Goal: Task Accomplishment & Management: Use online tool/utility

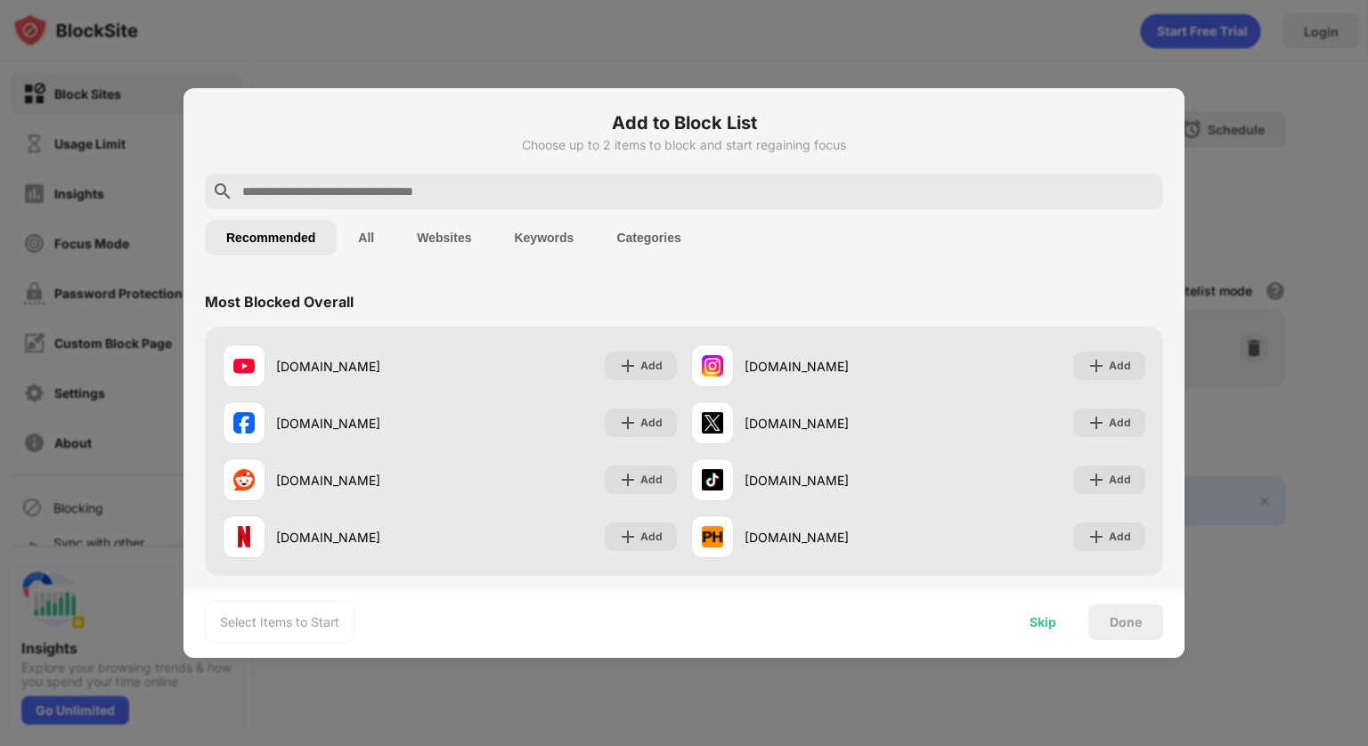
click at [1055, 629] on div "Skip" at bounding box center [1042, 622] width 27 height 14
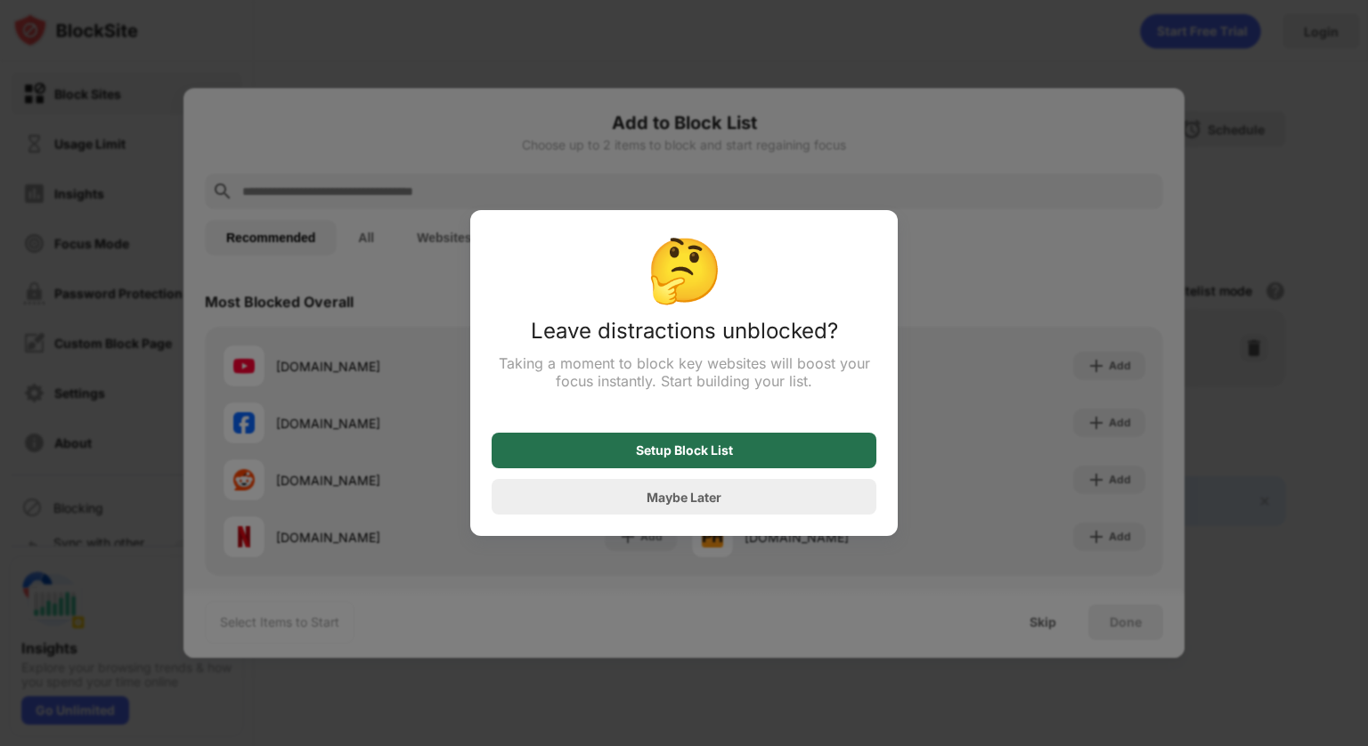
click at [787, 467] on div "Setup Block List" at bounding box center [684, 451] width 385 height 36
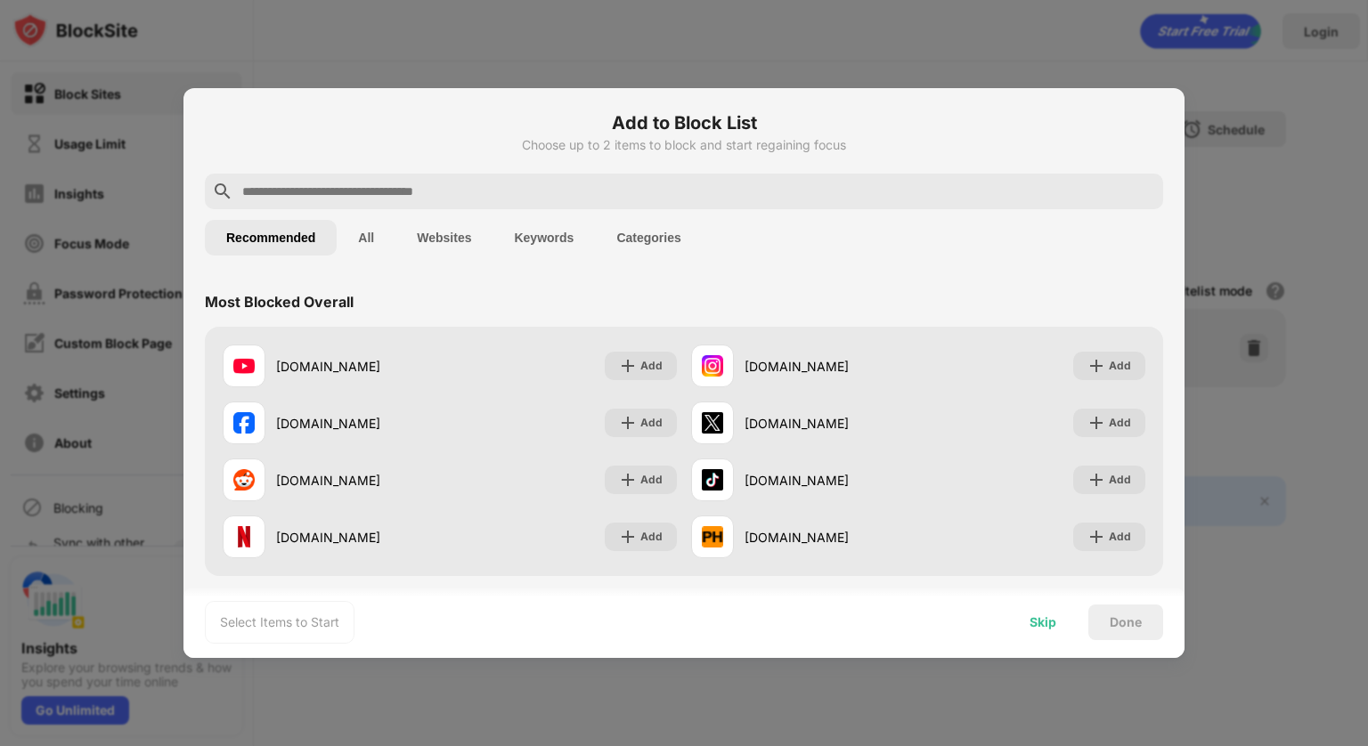
click at [1040, 624] on div "Skip" at bounding box center [1042, 622] width 27 height 14
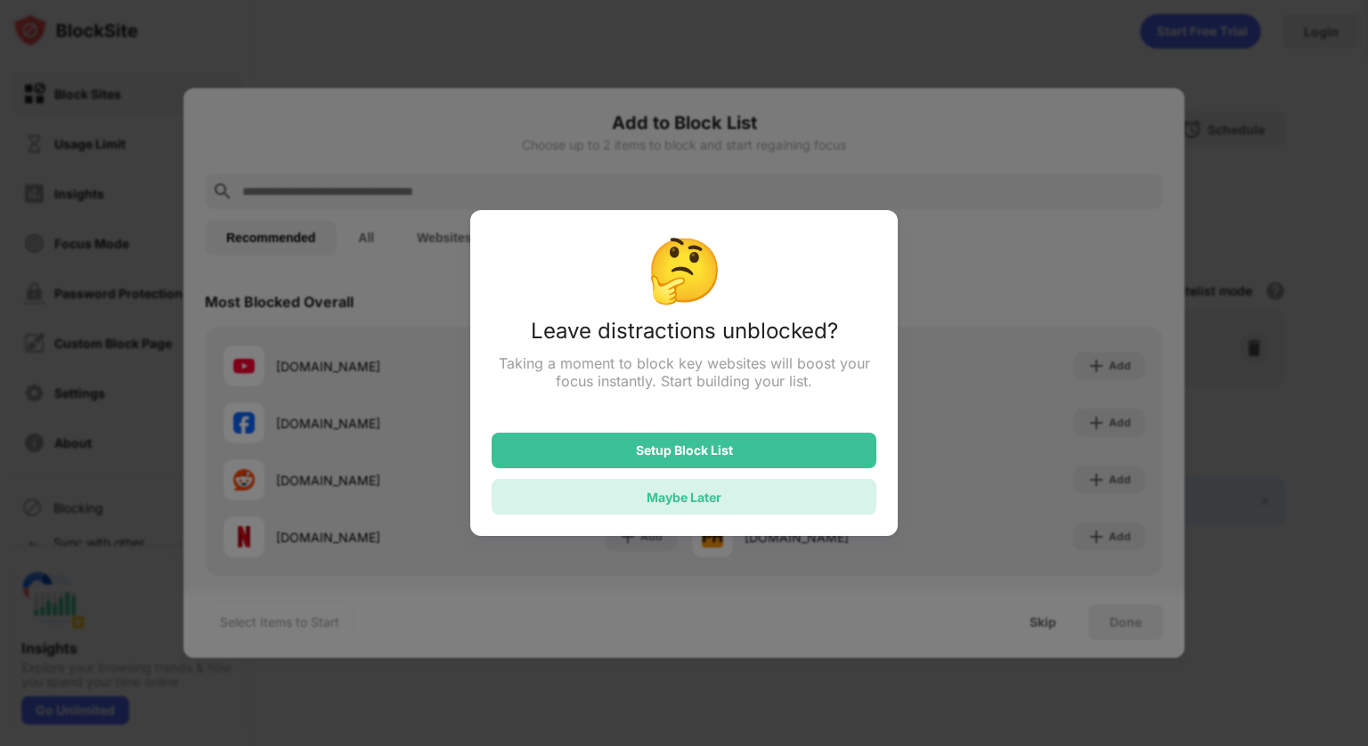
click at [856, 496] on div "Maybe Later" at bounding box center [684, 497] width 385 height 36
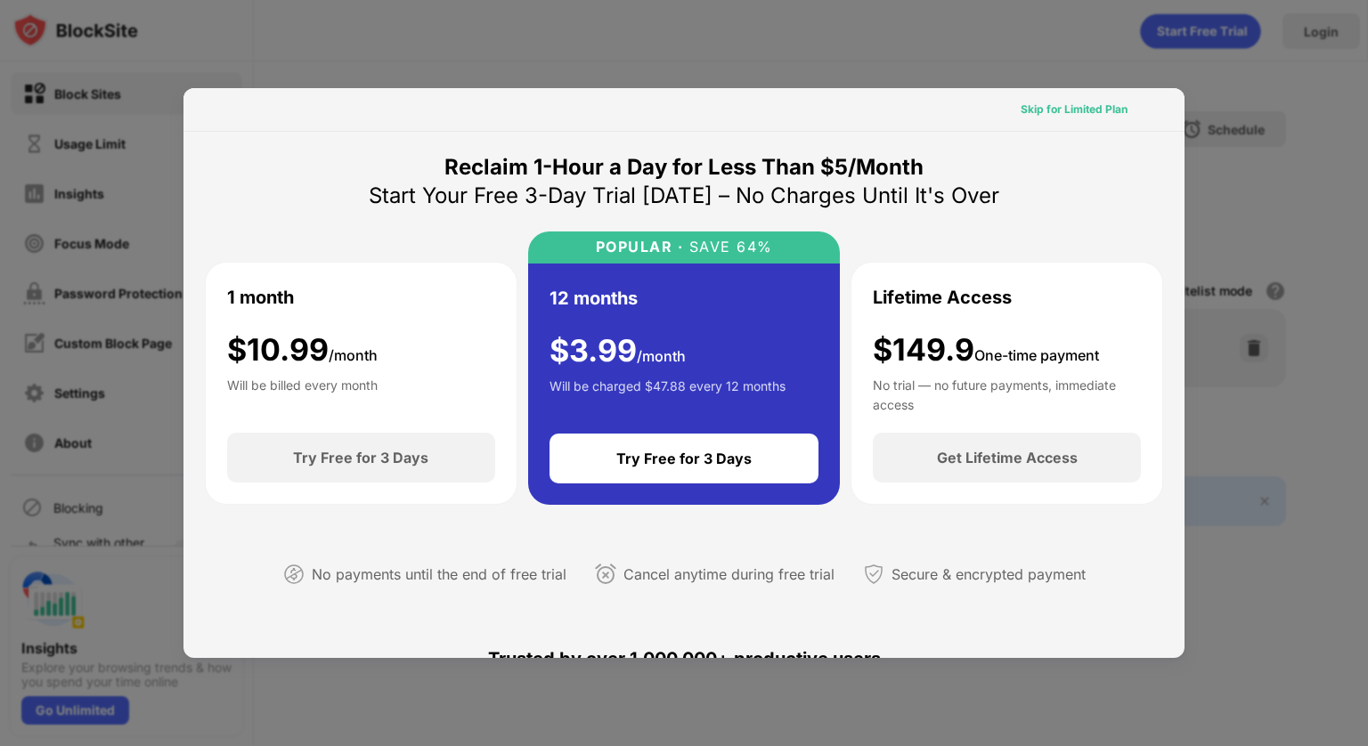
click at [1066, 103] on div "Skip for Limited Plan" at bounding box center [1073, 110] width 107 height 18
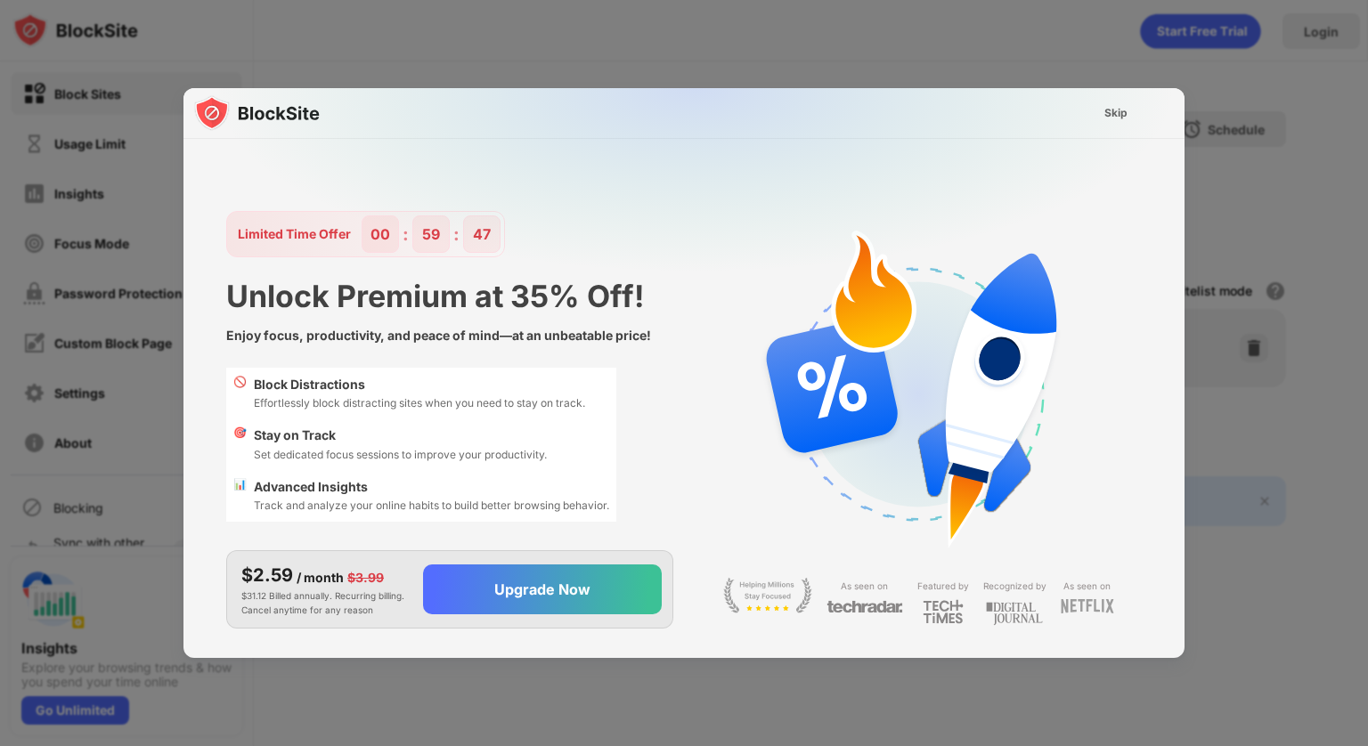
click at [1066, 103] on div "Skip" at bounding box center [683, 113] width 1001 height 51
click at [1106, 110] on div "Skip" at bounding box center [1115, 113] width 23 height 18
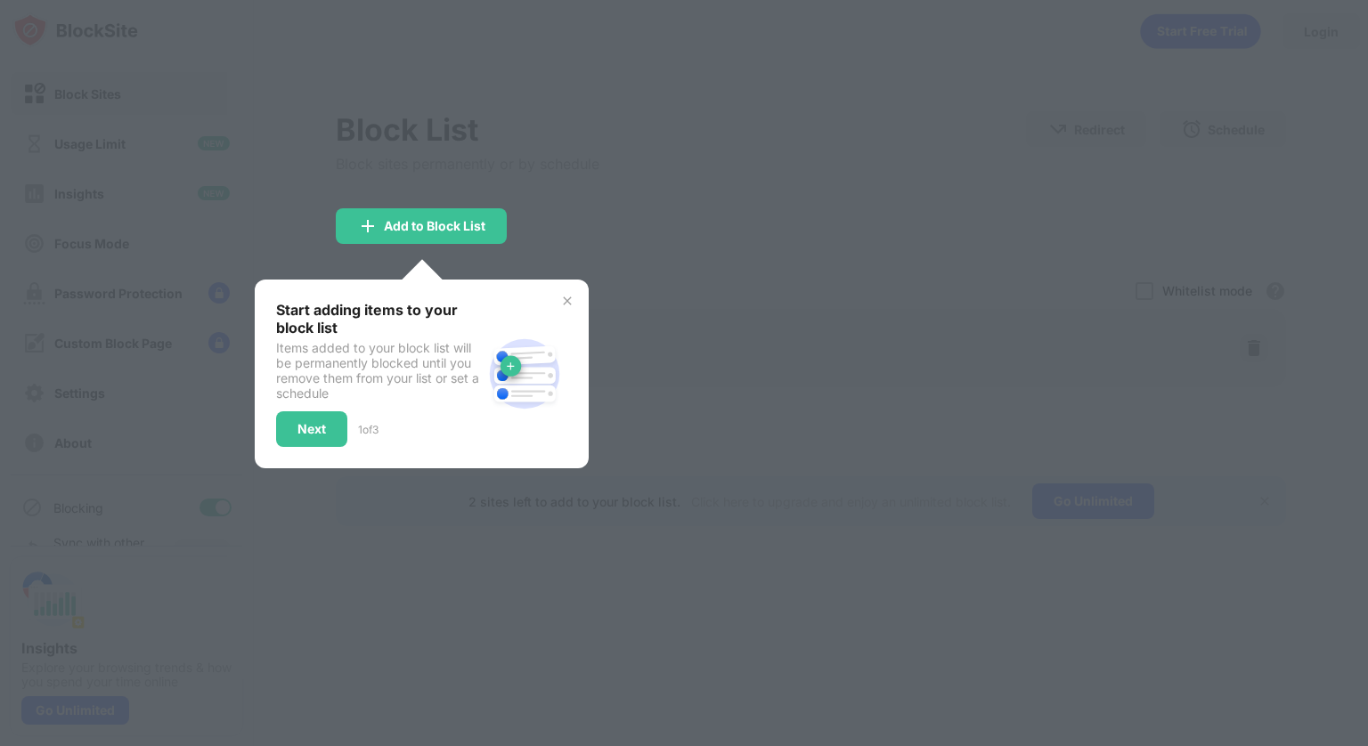
click at [565, 301] on img at bounding box center [567, 301] width 14 height 14
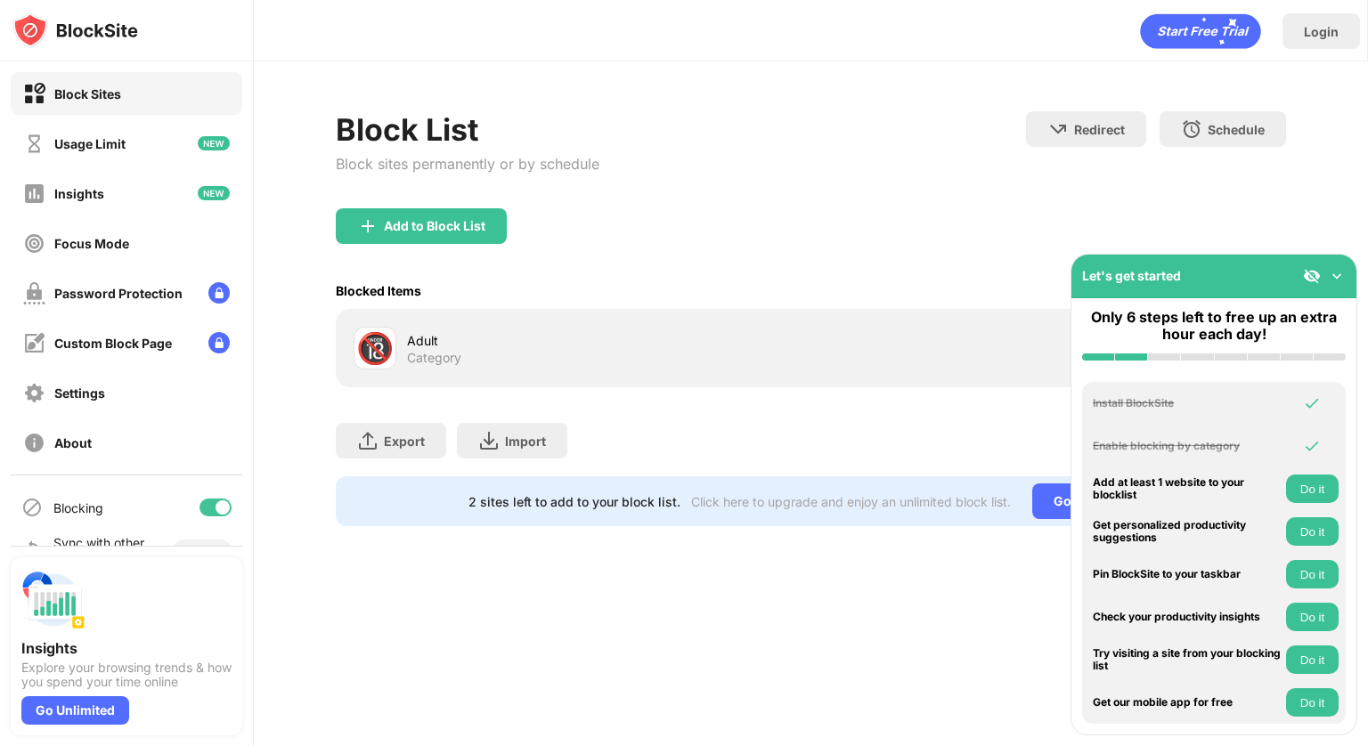
click at [1342, 276] on img at bounding box center [1337, 276] width 18 height 18
